Goal: Find specific page/section: Find specific page/section

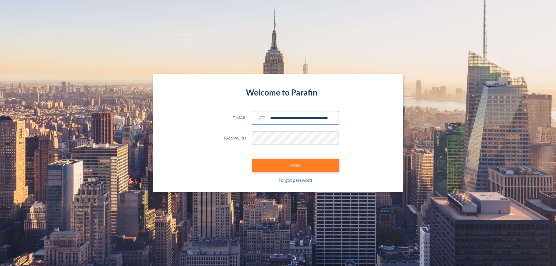
type input "**********"
click at [295, 165] on button "LOGIN" at bounding box center [295, 165] width 87 height 13
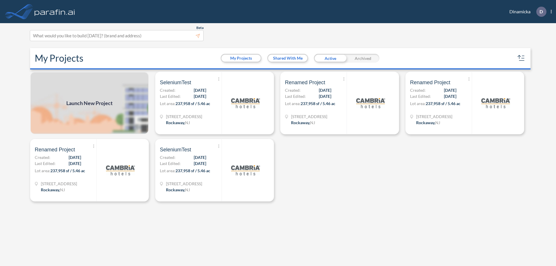
scroll to position [1, 0]
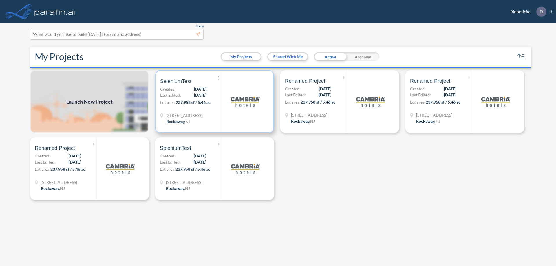
click at [215, 102] on p "Lot area: 237,958 sf / 5.46 ac" at bounding box center [190, 103] width 61 height 8
